Goal: Task Accomplishment & Management: Manage account settings

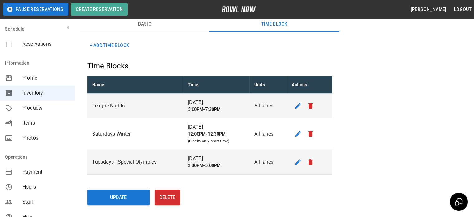
click at [38, 48] on div "Reservations" at bounding box center [37, 43] width 75 height 15
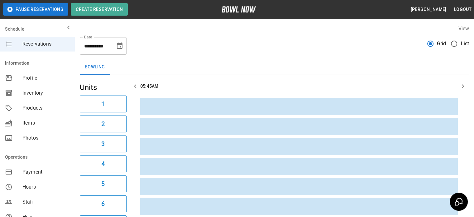
click at [465, 44] on span "List" at bounding box center [465, 43] width 8 height 7
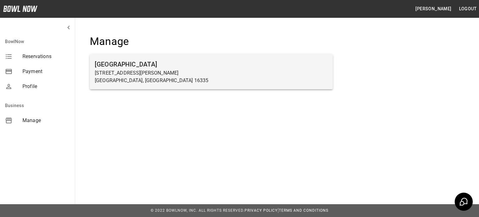
click at [120, 61] on h6 "[GEOGRAPHIC_DATA]" at bounding box center [211, 64] width 233 height 10
